Goal: Check status: Check status

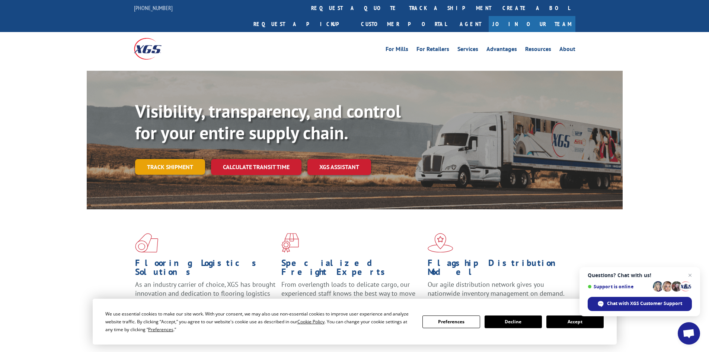
click at [175, 159] on link "Track shipment" at bounding box center [170, 167] width 70 height 16
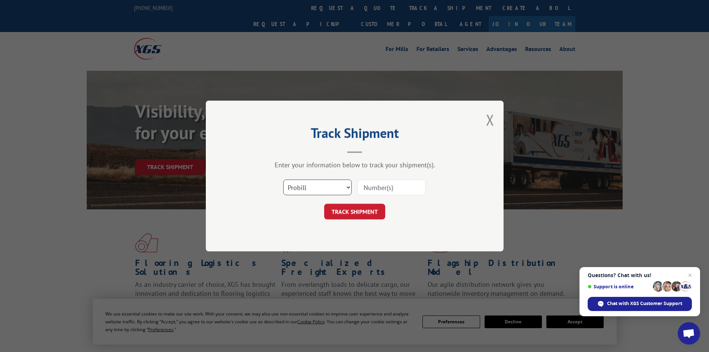
click at [337, 189] on select "Select category... Probill BOL PO" at bounding box center [317, 187] width 69 height 16
select select "bol"
click at [283, 179] on select "Select category... Probill BOL PO" at bounding box center [317, 187] width 69 height 16
click at [376, 184] on input at bounding box center [391, 187] width 69 height 16
paste input "5549180"
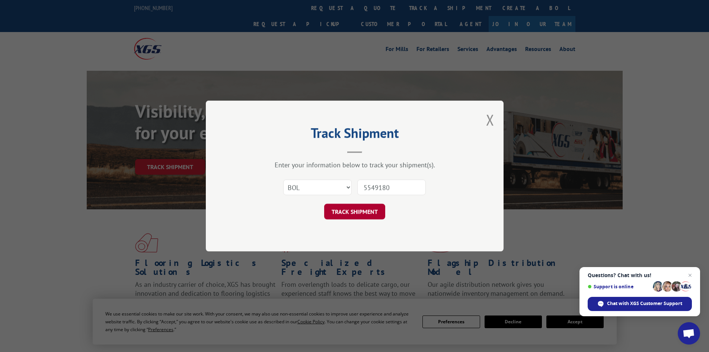
type input "5549180"
click at [370, 213] on button "TRACK SHIPMENT" at bounding box center [354, 212] width 61 height 16
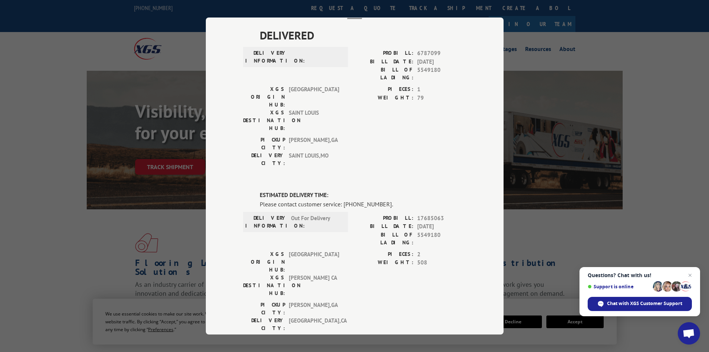
scroll to position [74, 0]
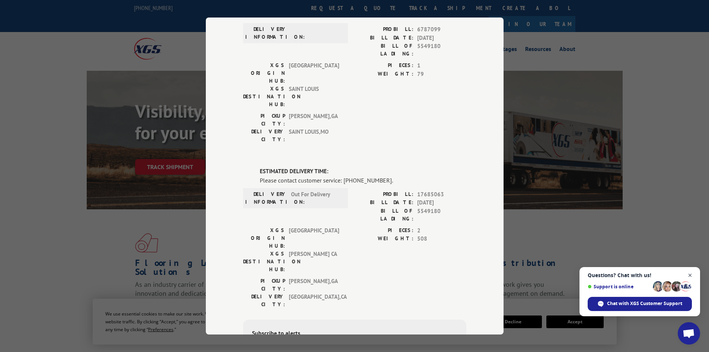
click at [688, 275] on span "Close chat" at bounding box center [690, 275] width 9 height 9
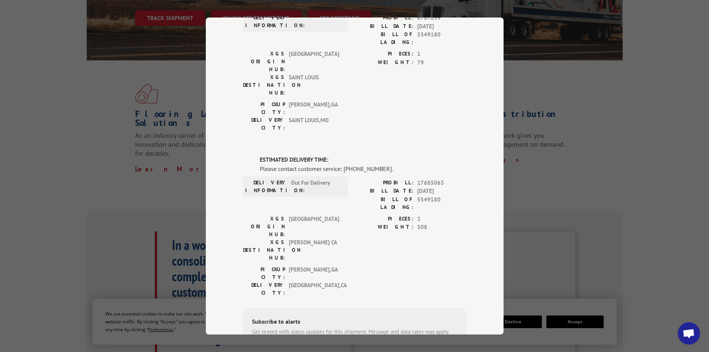
scroll to position [123, 0]
